Goal: Information Seeking & Learning: Learn about a topic

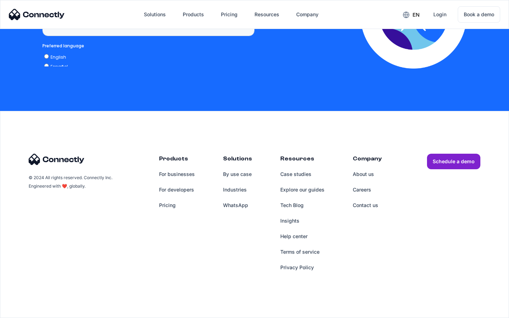
scroll to position [1445, 0]
